Goal: Entertainment & Leisure: Consume media (video, audio)

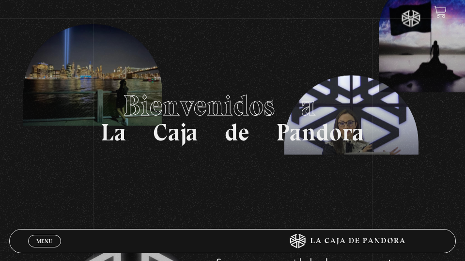
scroll to position [19, 0]
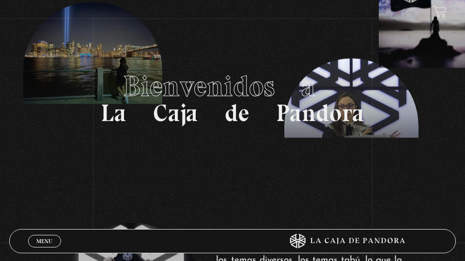
click at [44, 244] on span "Menu" at bounding box center [44, 241] width 16 height 6
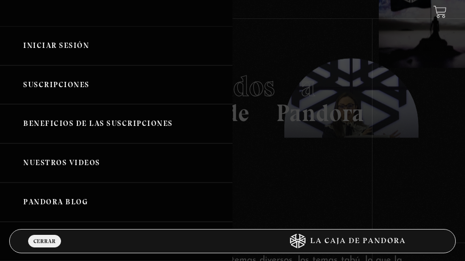
click at [44, 46] on link "Iniciar Sesión" at bounding box center [116, 45] width 233 height 39
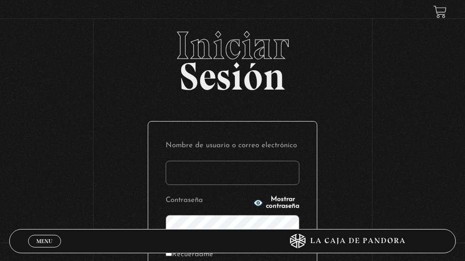
click at [178, 176] on input "Nombre de usuario o correo electrónico" at bounding box center [233, 173] width 134 height 24
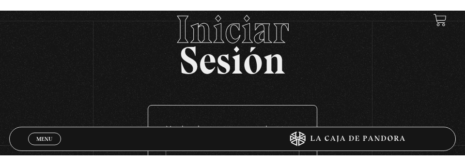
scroll to position [89, 0]
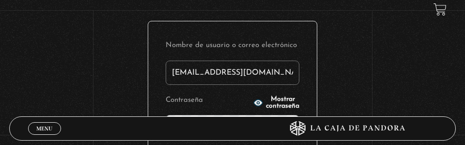
type input "cas1629@gmail.com"
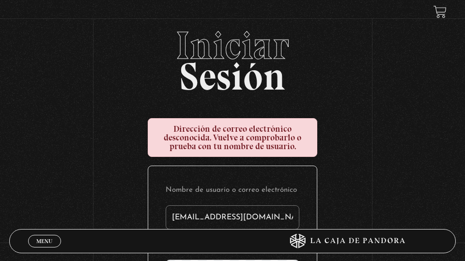
click at [233, 217] on input "cas1629@gmail.com" at bounding box center [233, 218] width 134 height 24
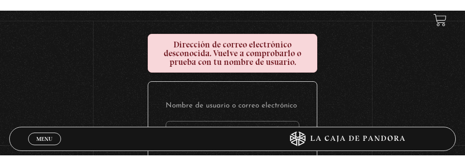
scroll to position [133, 0]
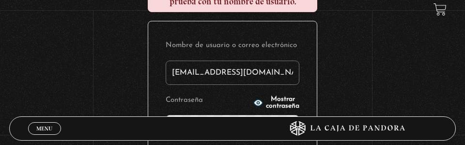
type input "casi1629@gmail.com"
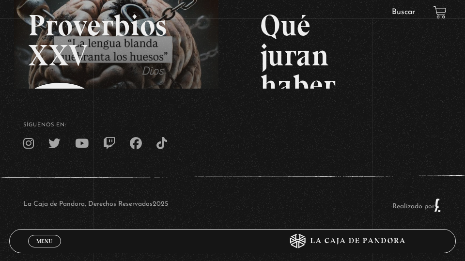
scroll to position [141, 0]
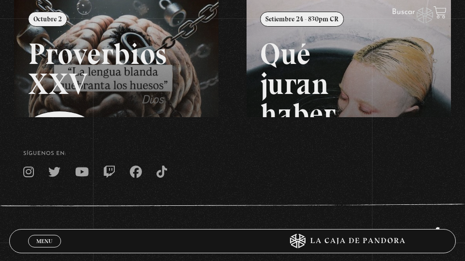
click at [149, 7] on link at bounding box center [246, 127] width 465 height 261
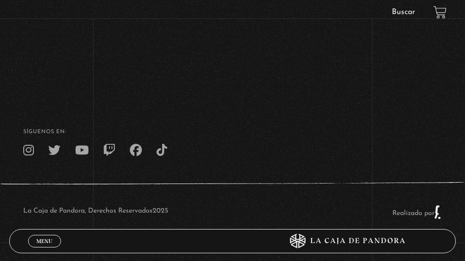
scroll to position [298, 0]
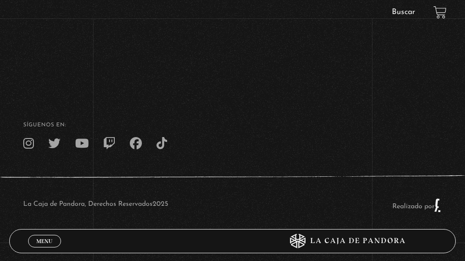
click at [38, 240] on span "Menu" at bounding box center [44, 241] width 16 height 6
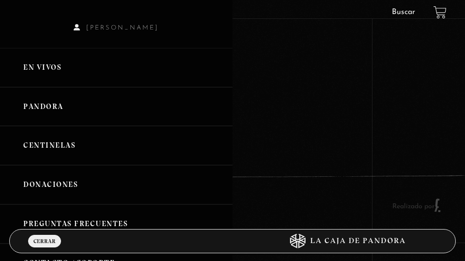
scroll to position [34, 0]
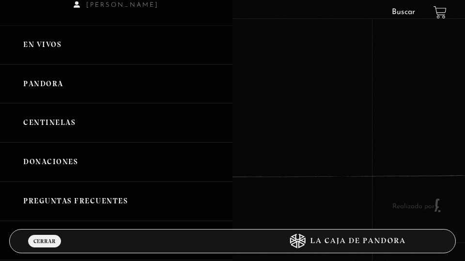
click at [38, 40] on link "En vivos" at bounding box center [116, 44] width 233 height 39
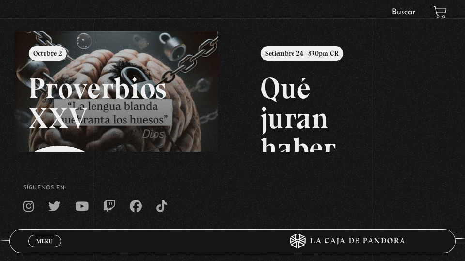
scroll to position [115, 0]
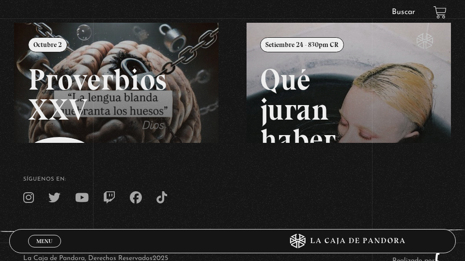
click at [38, 239] on span "Menu" at bounding box center [44, 241] width 16 height 6
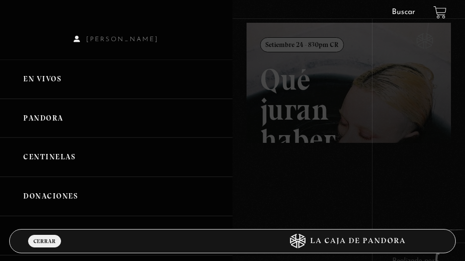
click at [38, 116] on link "Pandora" at bounding box center [116, 118] width 233 height 39
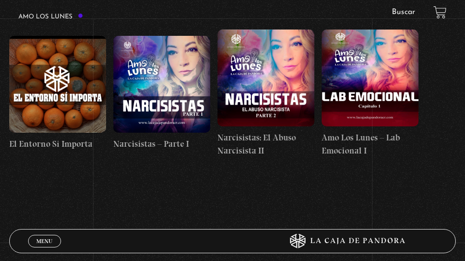
scroll to position [3279, 0]
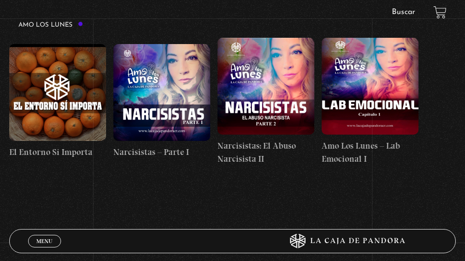
click at [349, 43] on figure at bounding box center [370, 86] width 97 height 97
